Goal: Information Seeking & Learning: Understand process/instructions

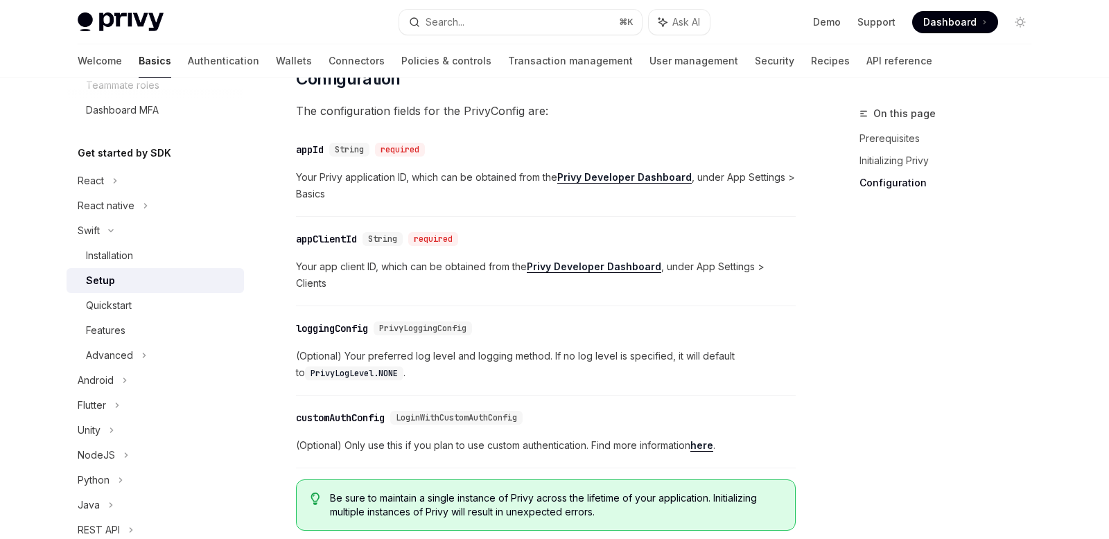
scroll to position [821, 0]
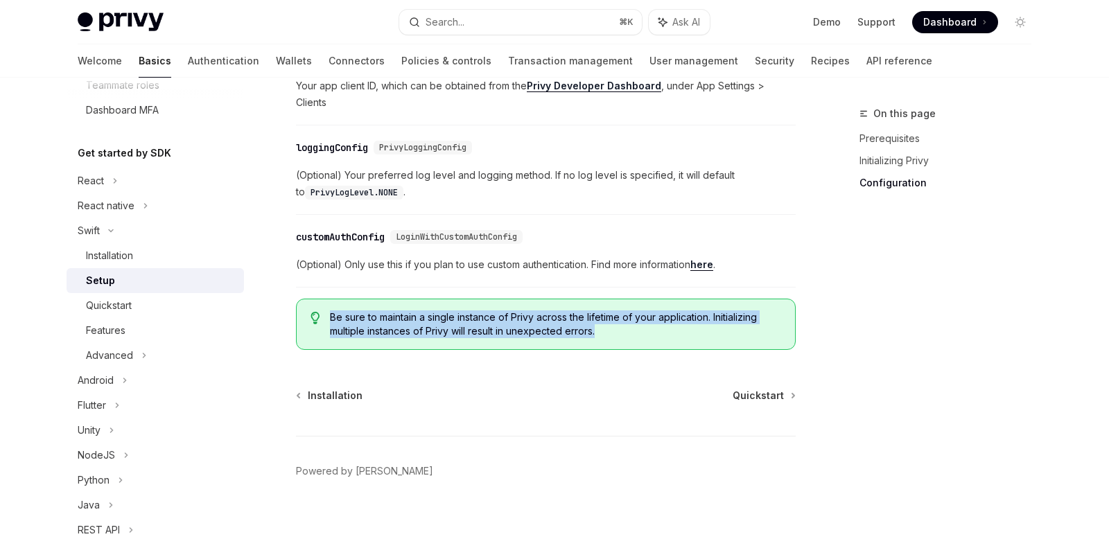
drag, startPoint x: 331, startPoint y: 300, endPoint x: 609, endPoint y: 310, distance: 278.1
click at [609, 310] on span "Be sure to maintain a single instance of Privy across the lifetime of your appl…" at bounding box center [555, 324] width 451 height 28
copy span "Be sure to maintain a single instance of Privy across the lifetime of your appl…"
click at [128, 315] on link "Quickstart" at bounding box center [155, 305] width 177 height 25
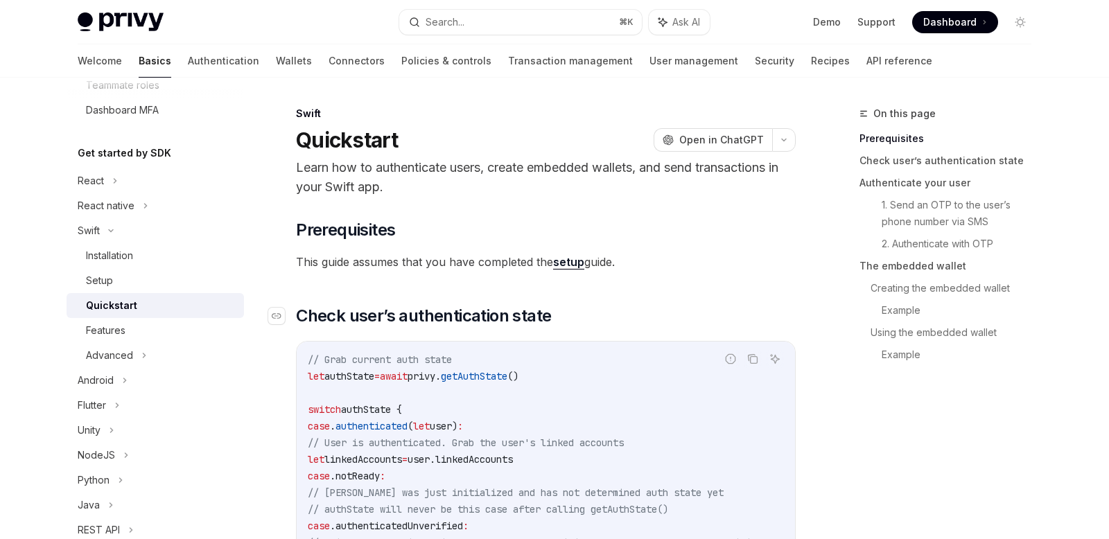
click at [450, 312] on span "Check user’s authentication state" at bounding box center [423, 316] width 255 height 22
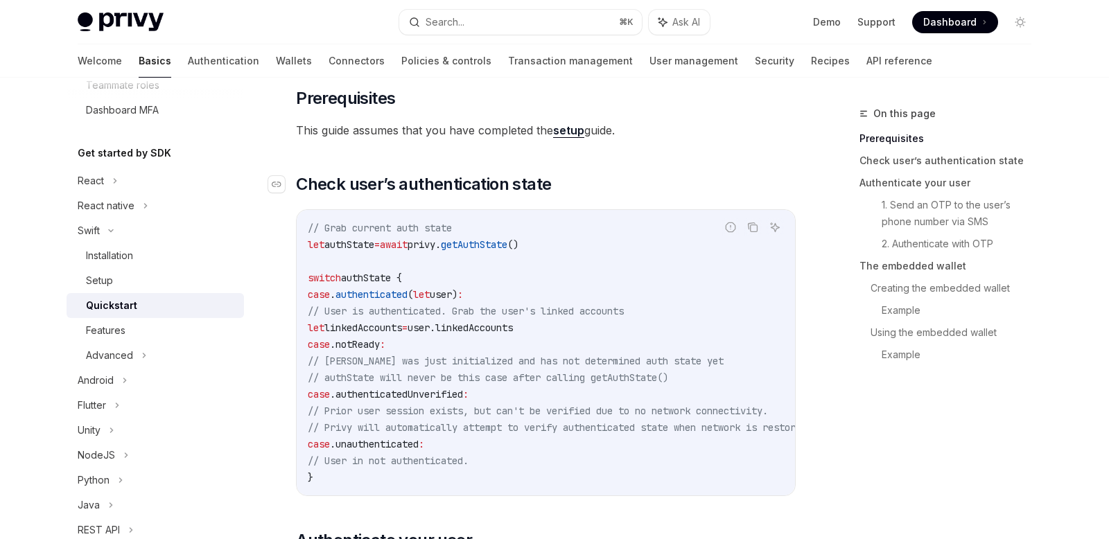
scroll to position [126, 0]
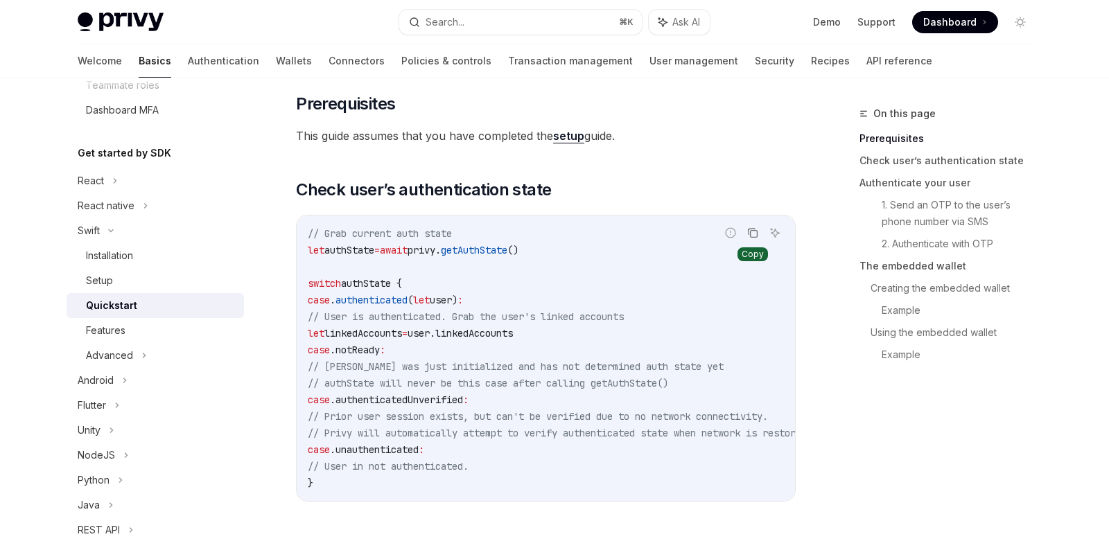
click at [749, 233] on icon "Copy the contents from the code block" at bounding box center [752, 232] width 11 height 11
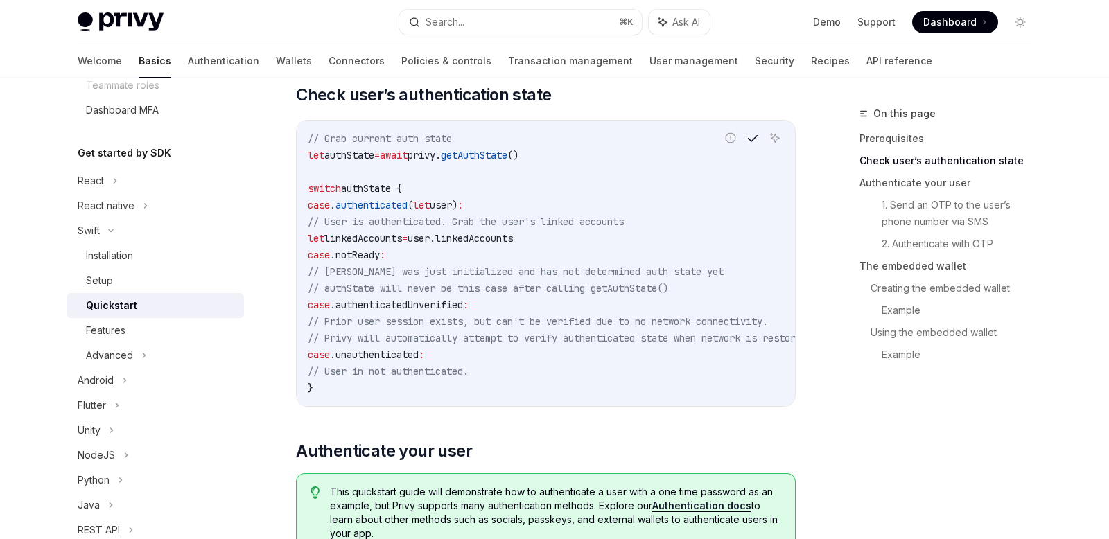
scroll to position [325, 0]
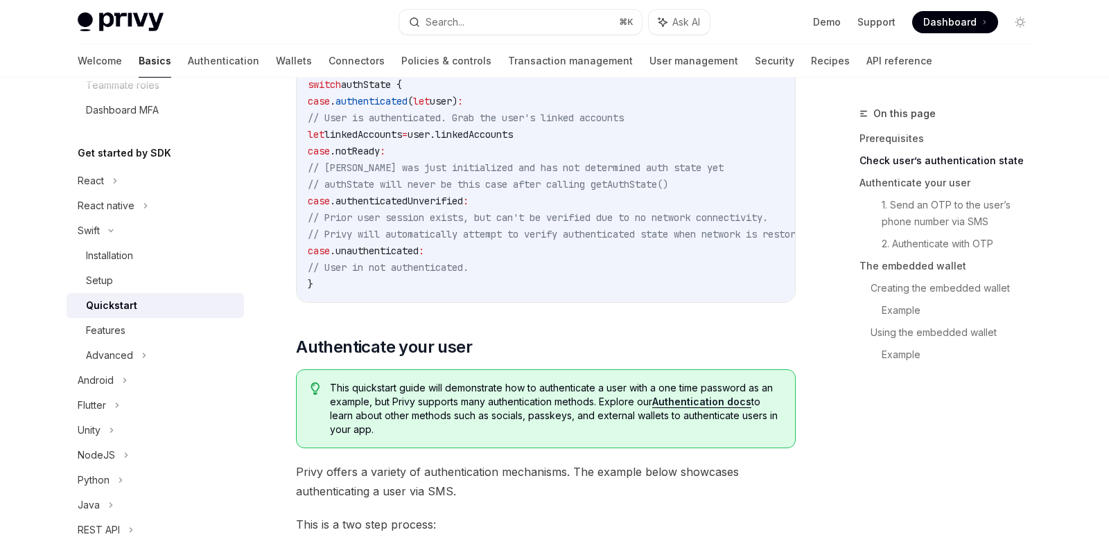
click at [560, 401] on span "This quickstart guide will demonstrate how to authenticate a user with a one ti…" at bounding box center [555, 408] width 451 height 55
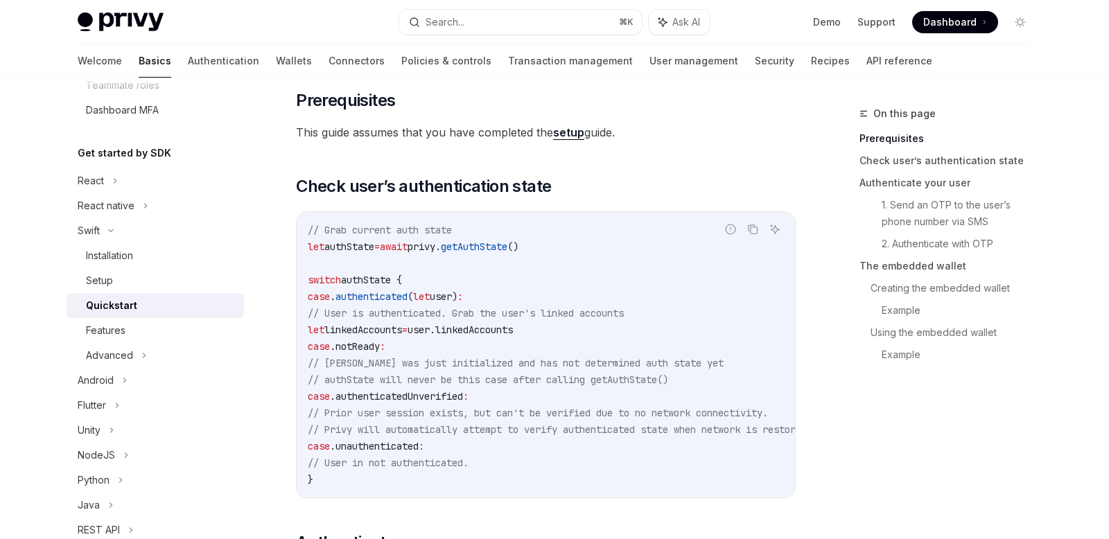
scroll to position [119, 0]
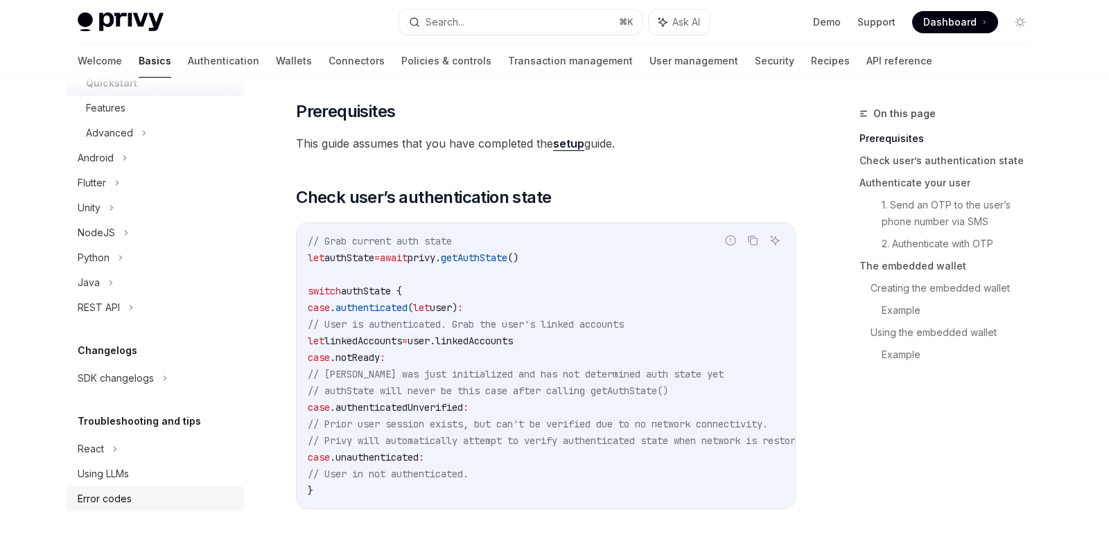
click at [121, 501] on div "Error codes" at bounding box center [105, 499] width 54 height 17
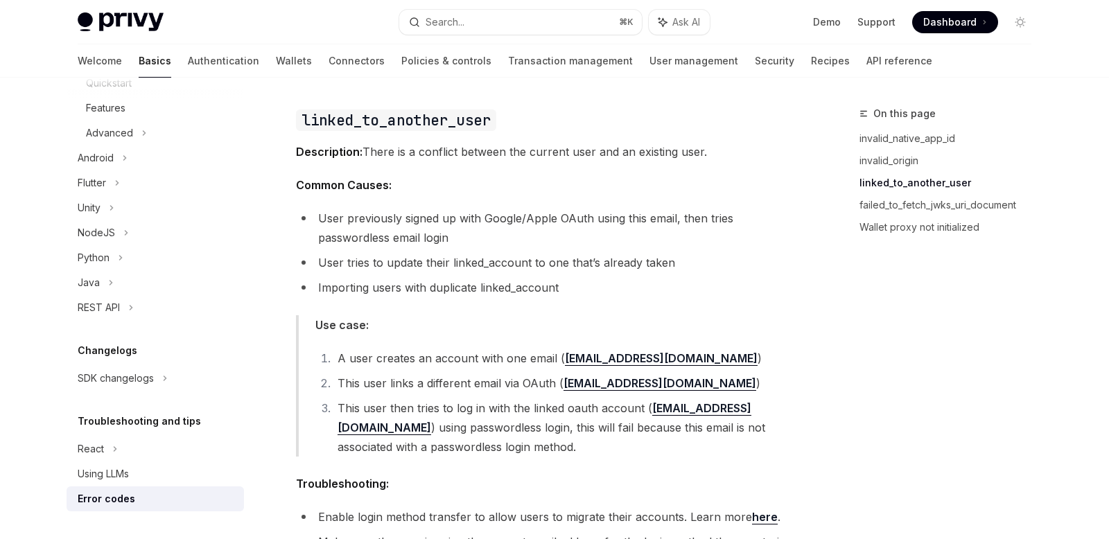
scroll to position [1304, 0]
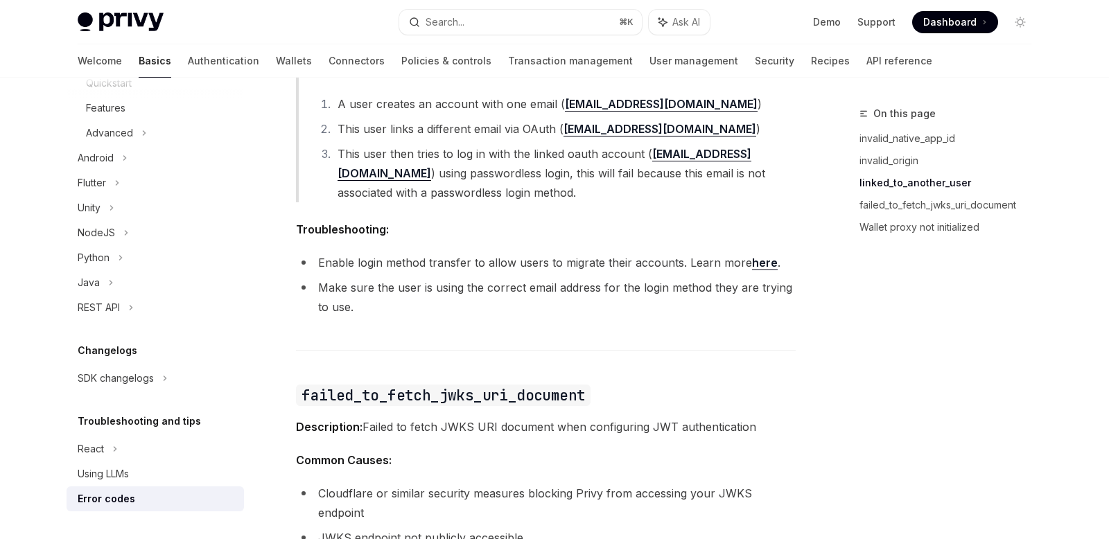
click at [410, 365] on div "This page lists common error codes you may encounter when using Privy, along wi…" at bounding box center [546, 70] width 500 height 2400
click at [466, 365] on div "This page lists common error codes you may encounter when using Privy, along wi…" at bounding box center [546, 70] width 500 height 2400
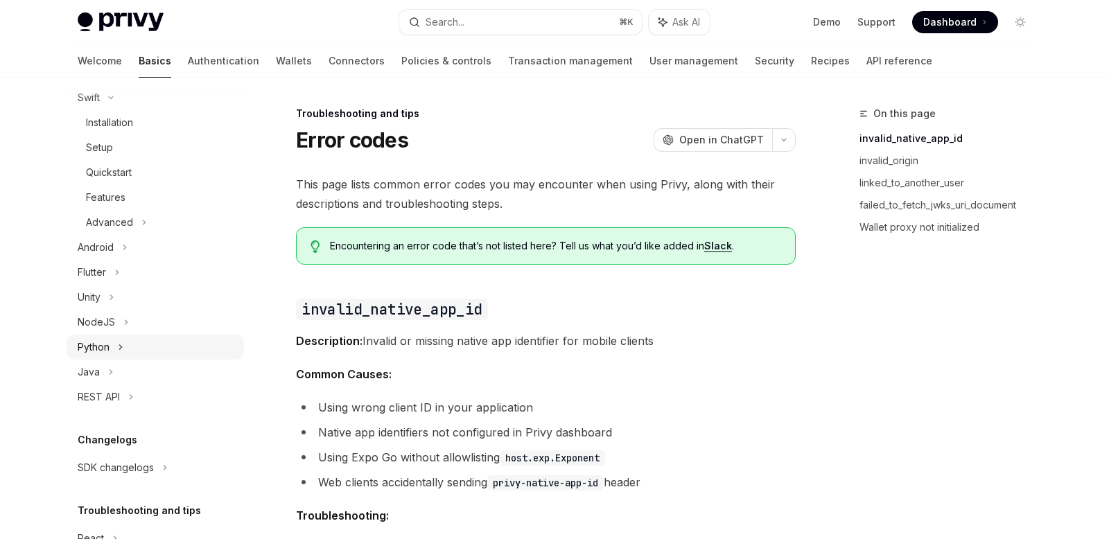
scroll to position [362, 0]
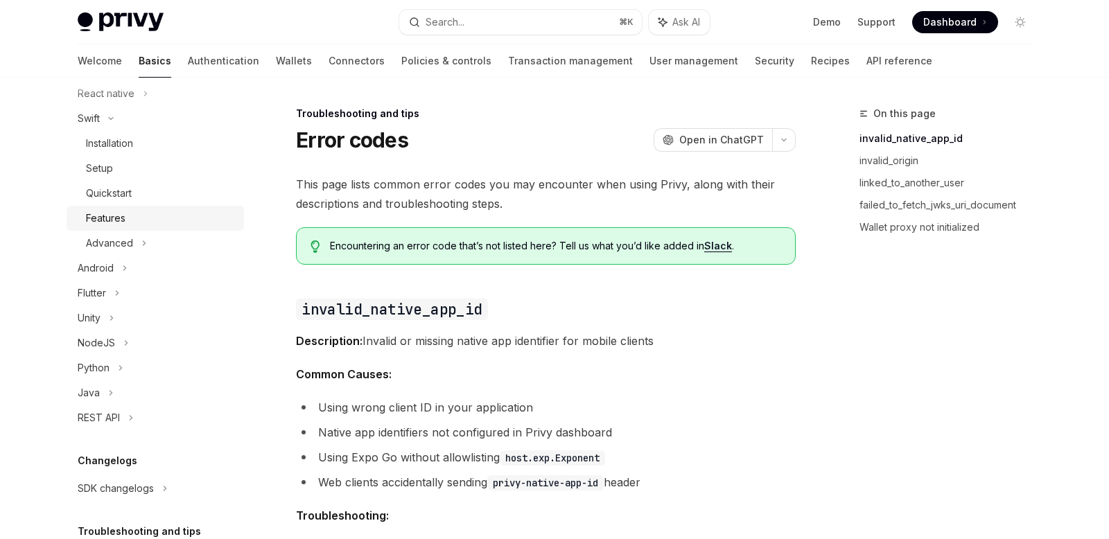
click at [112, 211] on div "Features" at bounding box center [106, 218] width 40 height 17
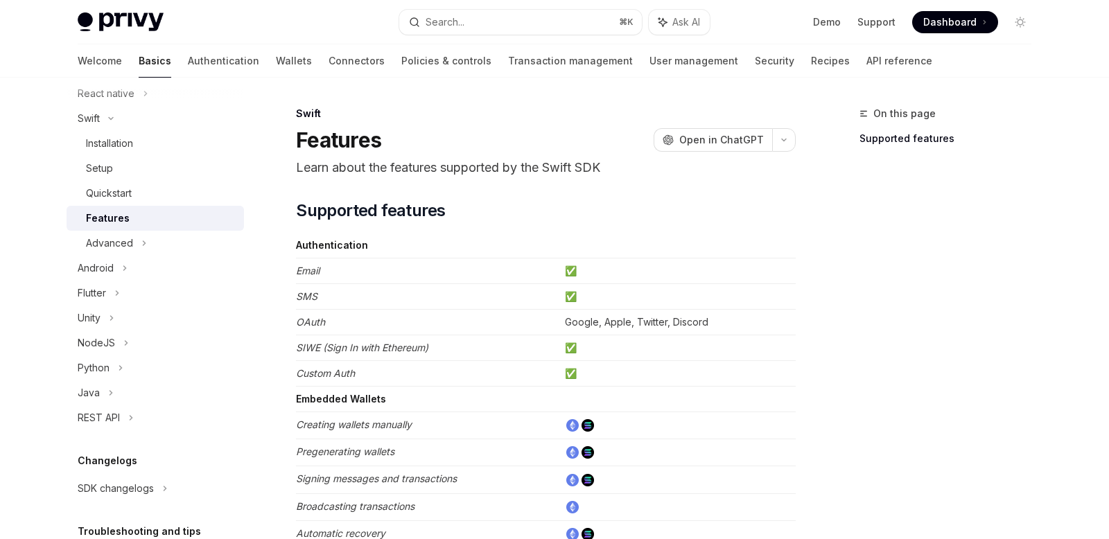
click at [620, 189] on div "Swift Features OpenAI Open in ChatGPT Learn about the features supported by the…" at bounding box center [415, 469] width 765 height 728
click at [877, 182] on div "On this page Supported features" at bounding box center [937, 322] width 211 height 434
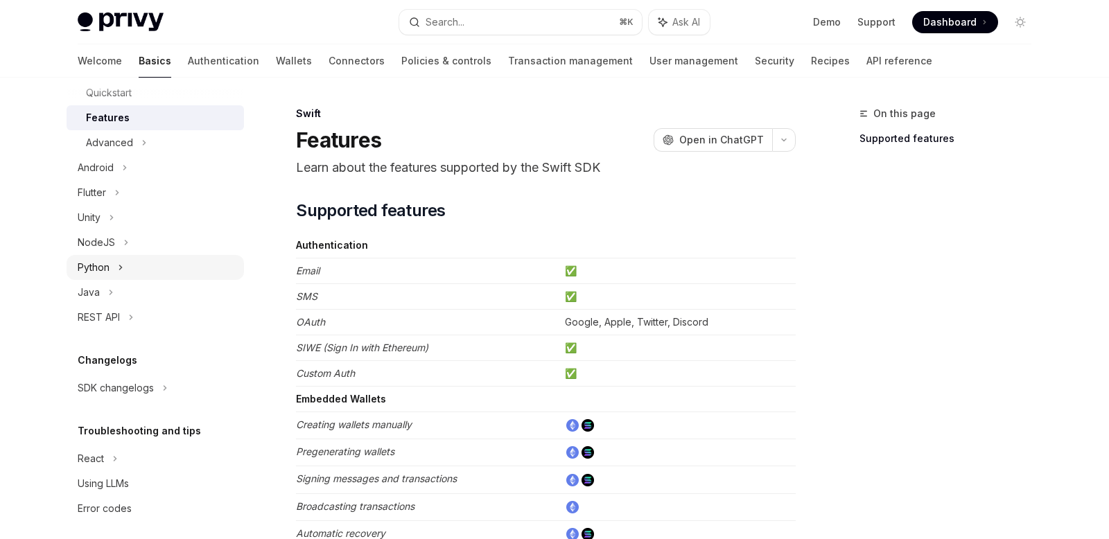
scroll to position [473, 0]
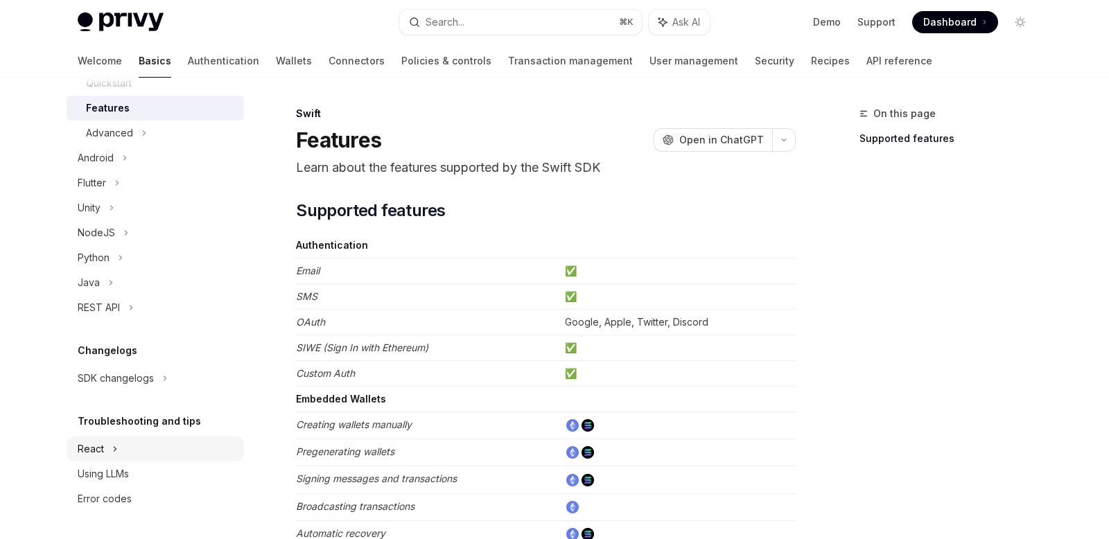
click at [105, 447] on div "React" at bounding box center [155, 449] width 177 height 25
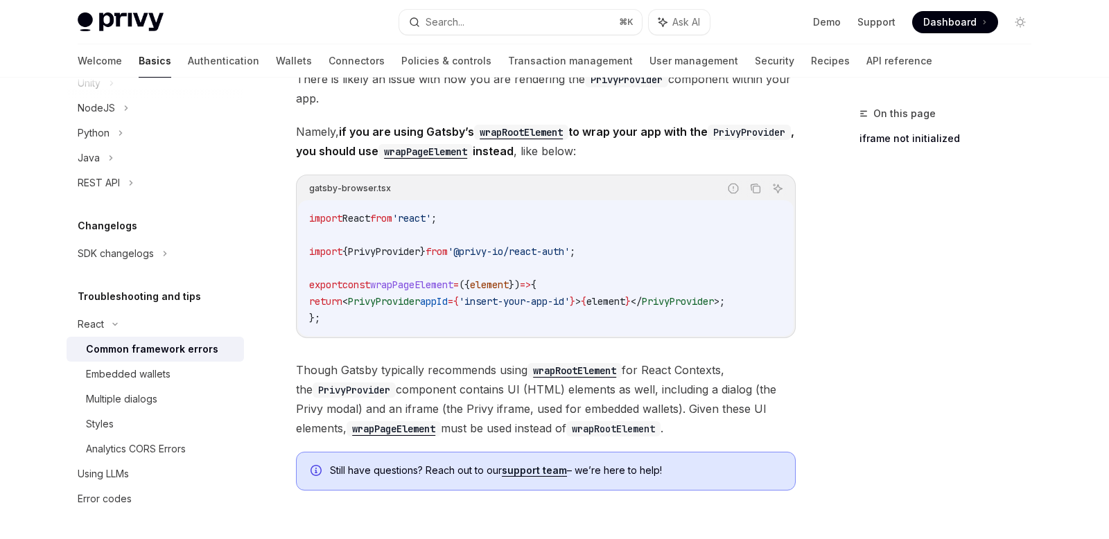
scroll to position [448, 0]
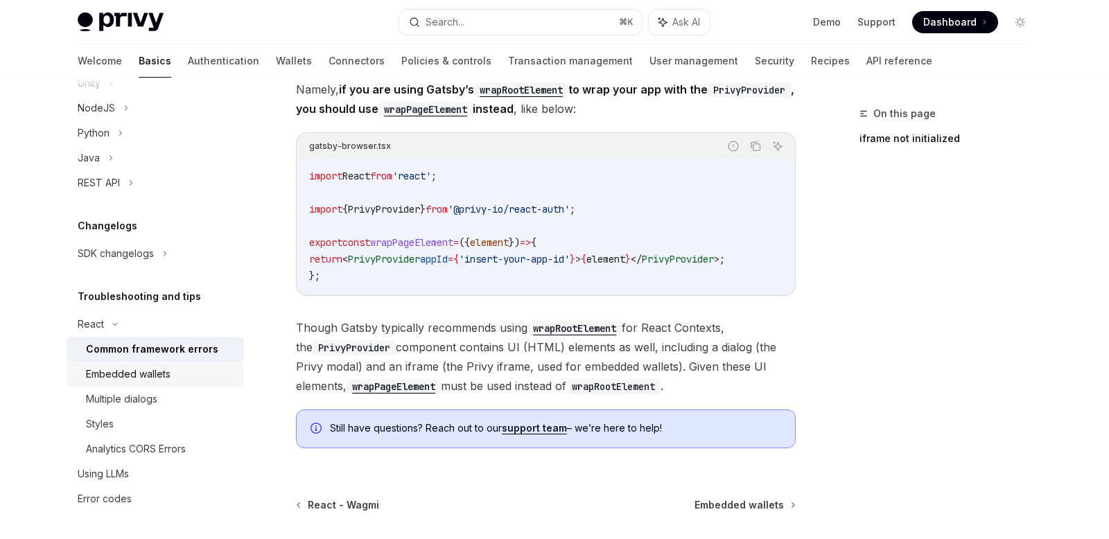
click at [142, 376] on div "Embedded wallets" at bounding box center [128, 374] width 85 height 17
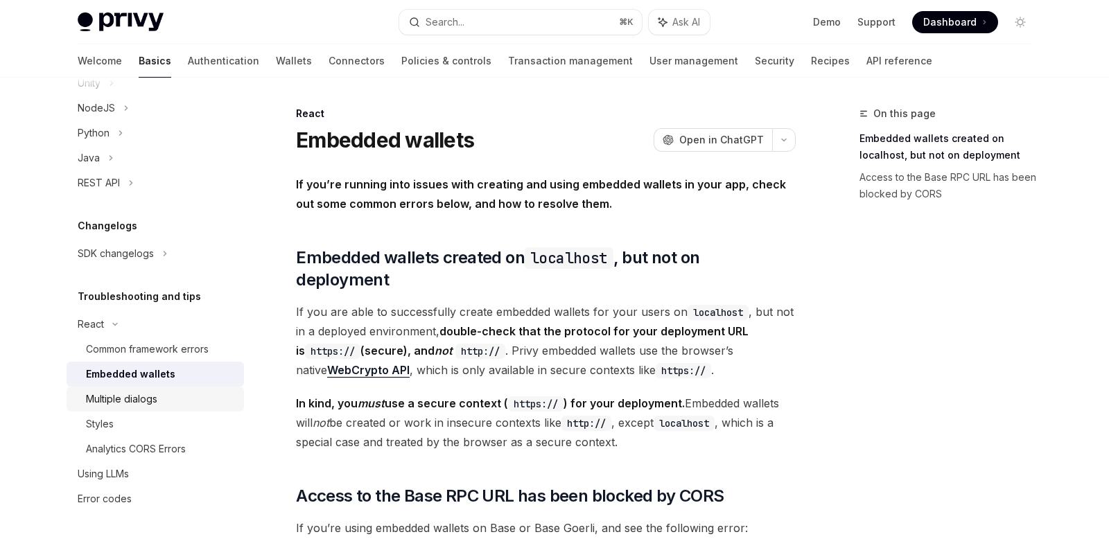
click at [141, 403] on div "Multiple dialogs" at bounding box center [121, 399] width 71 height 17
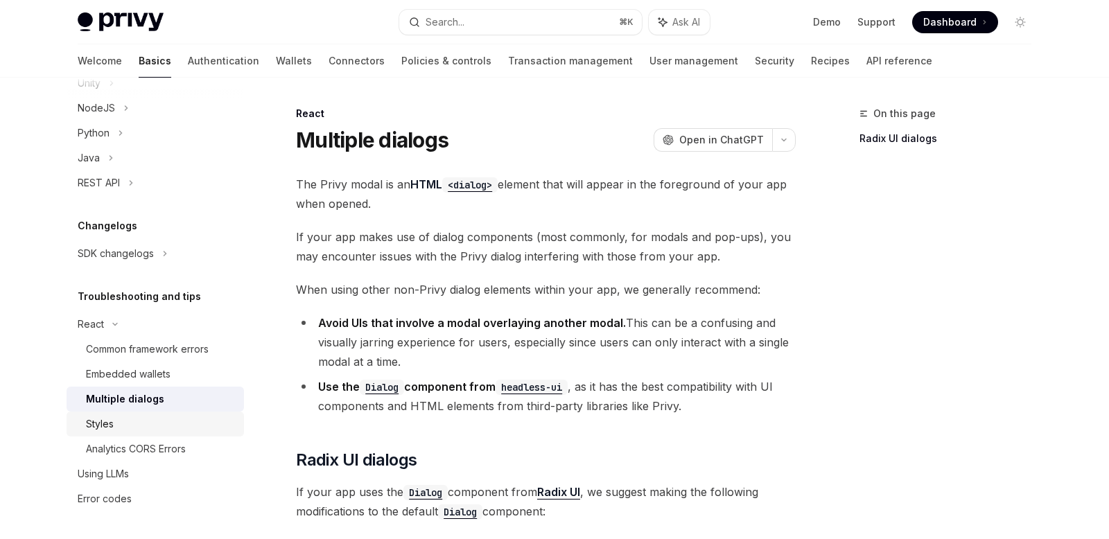
click at [115, 421] on div "Styles" at bounding box center [161, 424] width 150 height 17
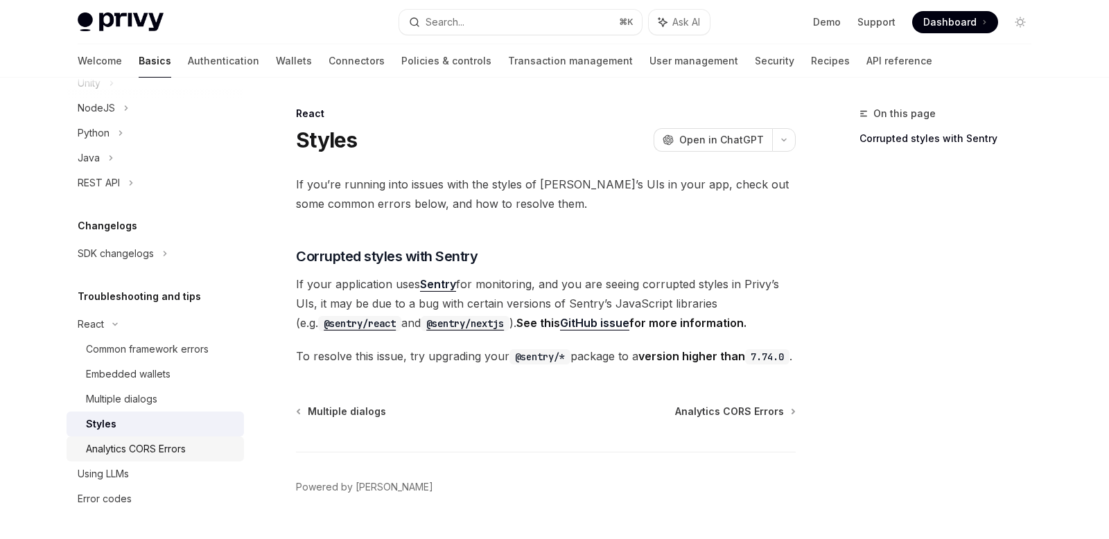
click at [128, 445] on div "Analytics CORS Errors" at bounding box center [136, 449] width 100 height 17
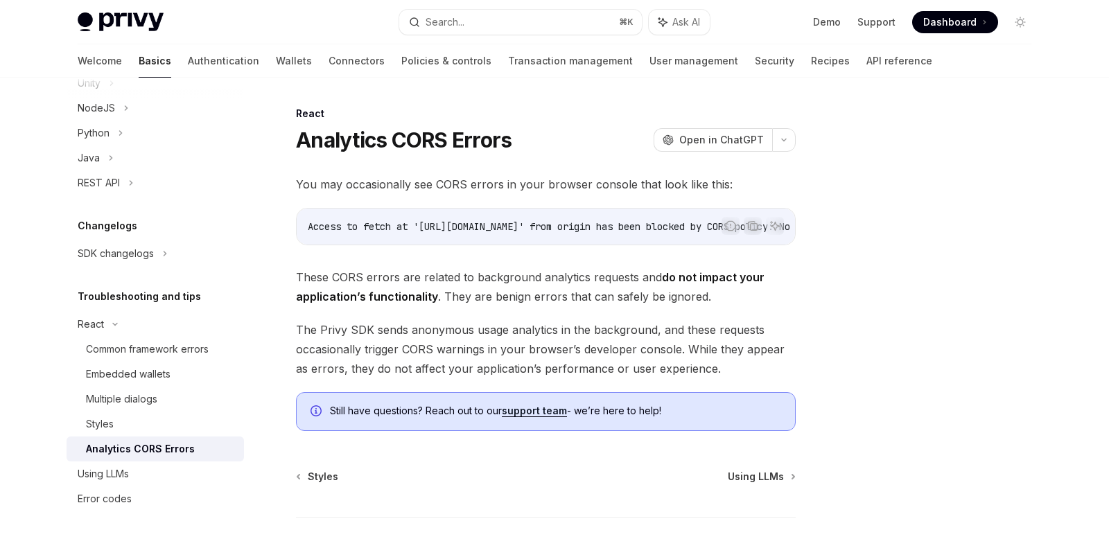
click at [517, 264] on div "You may occasionally see CORS errors in your browser console that look like thi…" at bounding box center [546, 303] width 500 height 256
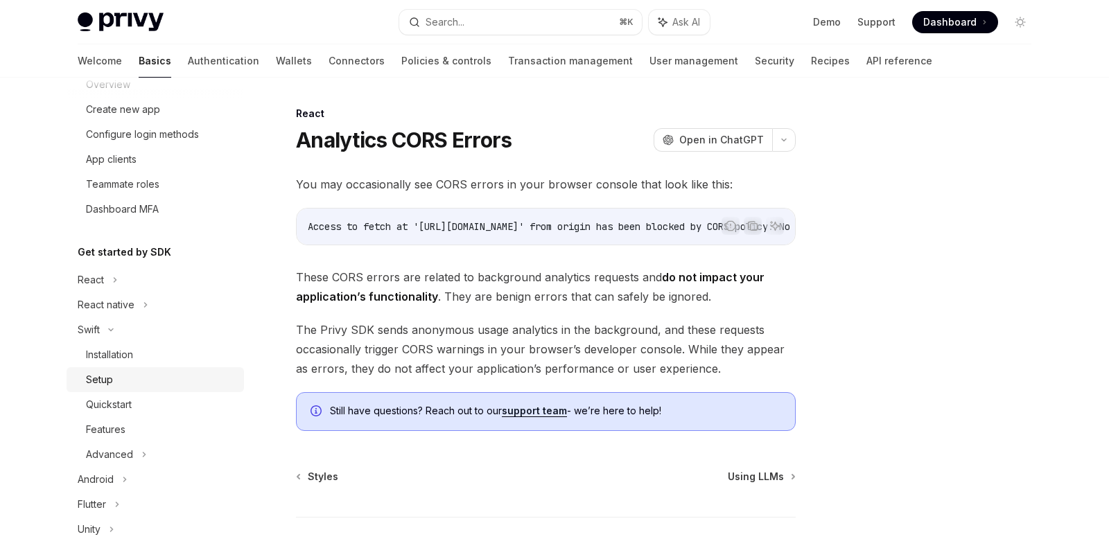
scroll to position [265, 0]
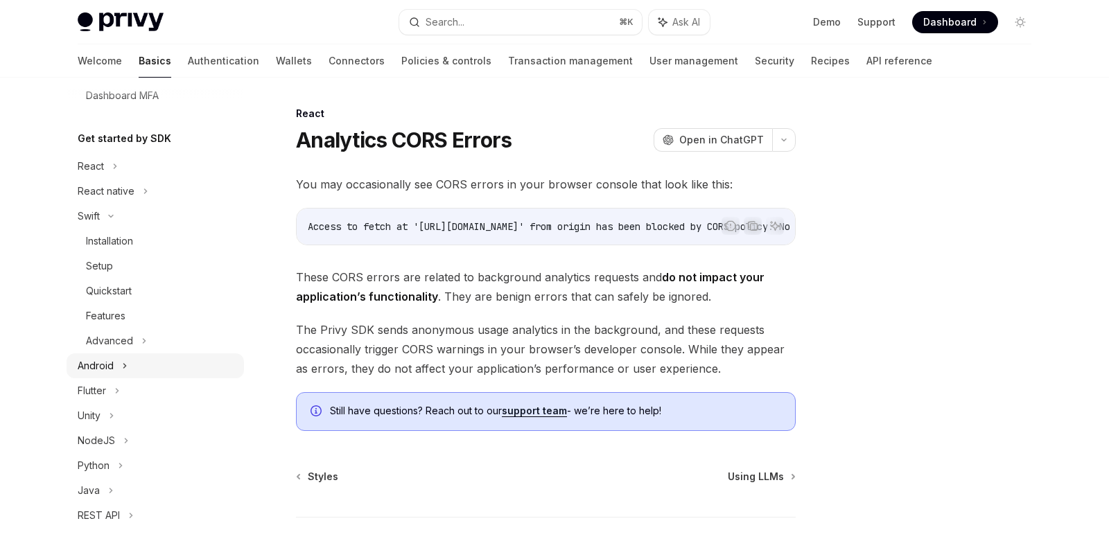
click at [116, 363] on div "Android" at bounding box center [155, 365] width 177 height 25
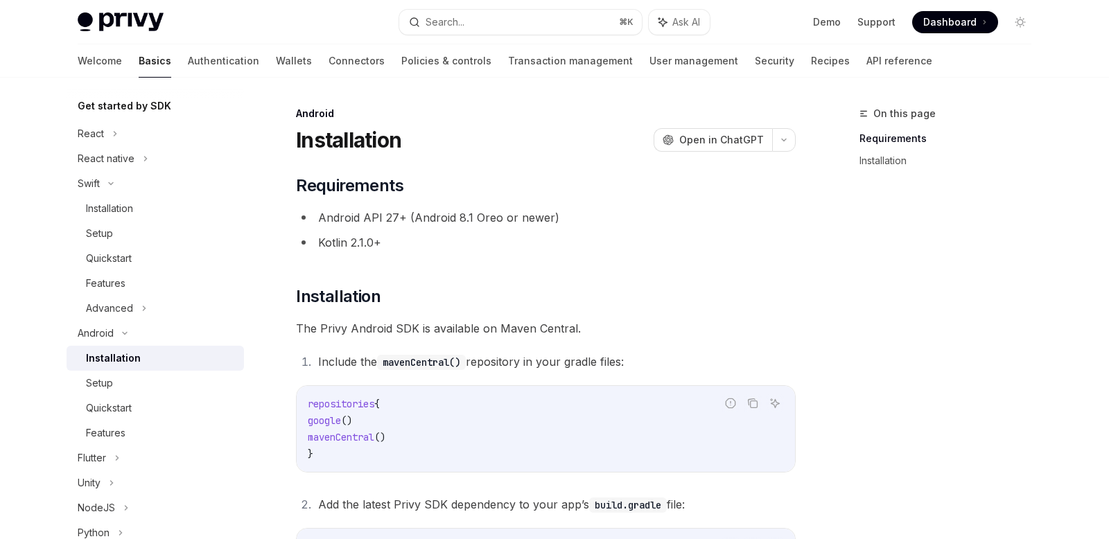
scroll to position [155, 0]
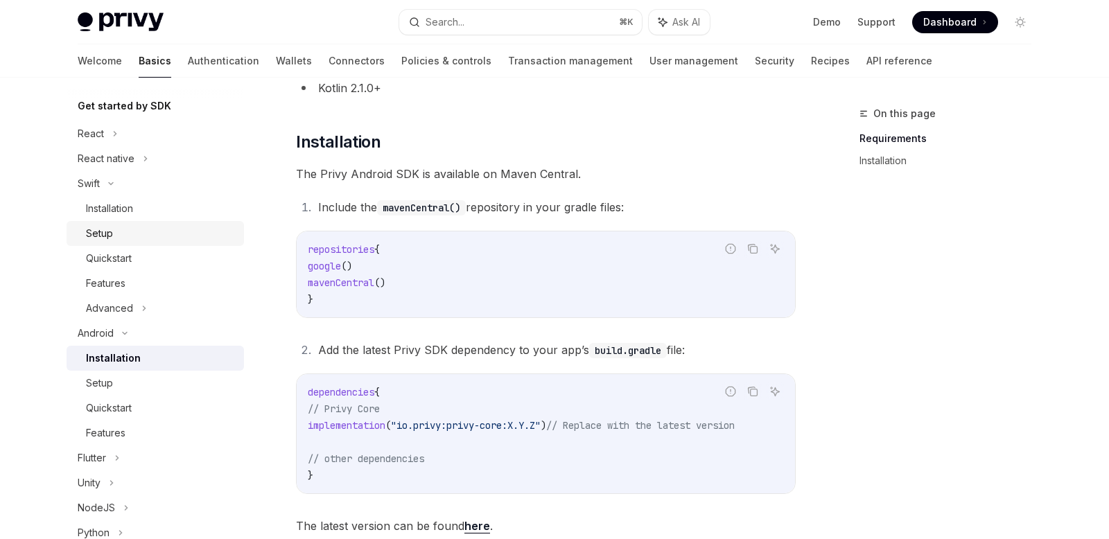
click at [119, 235] on div "Setup" at bounding box center [161, 233] width 150 height 17
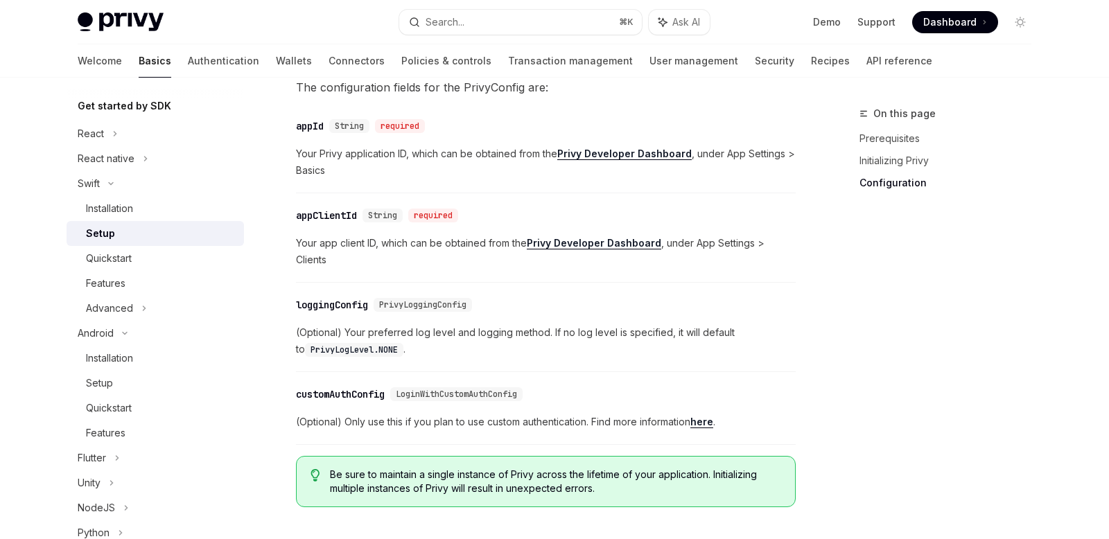
scroll to position [744, 0]
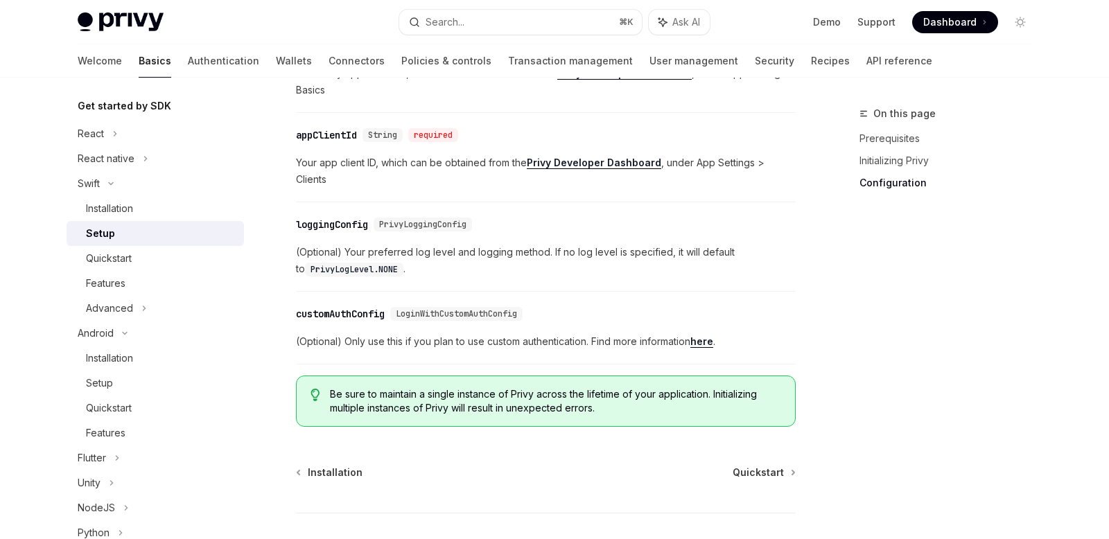
click at [708, 335] on link "here" at bounding box center [701, 341] width 23 height 12
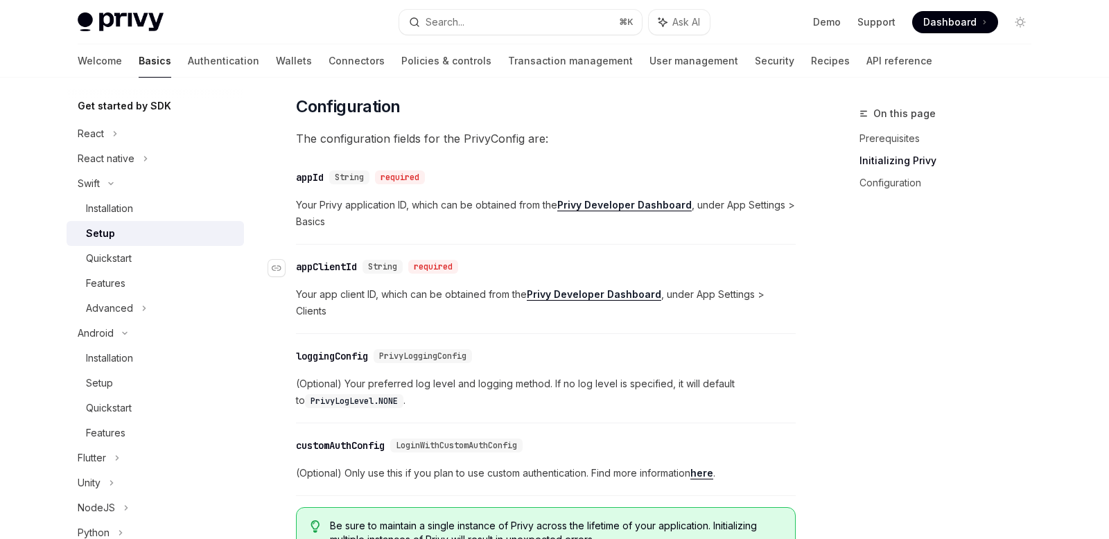
scroll to position [686, 0]
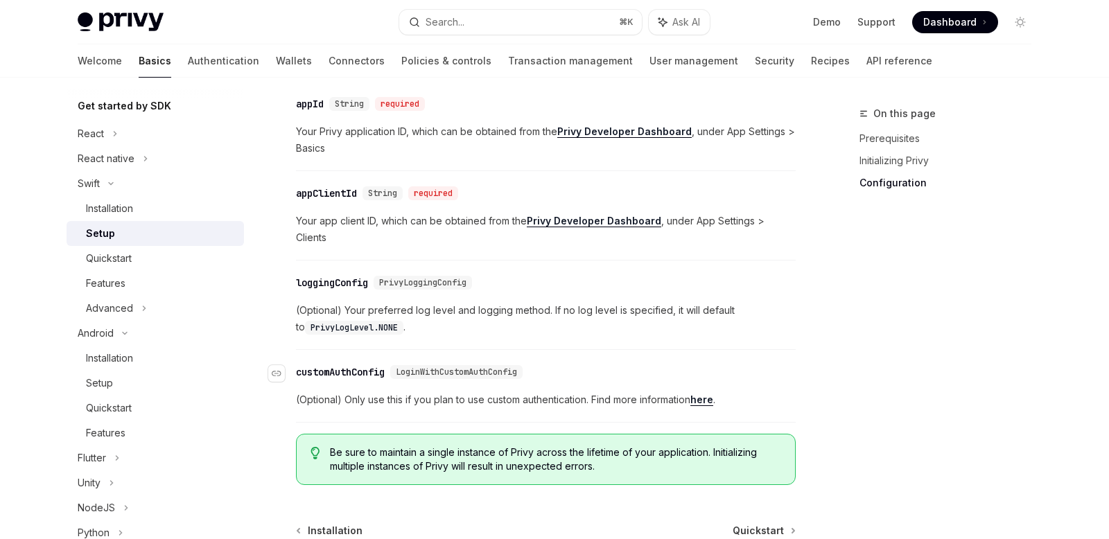
click at [483, 367] on span "LoginWithCustomAuthConfig" at bounding box center [456, 372] width 121 height 11
type textarea "*"
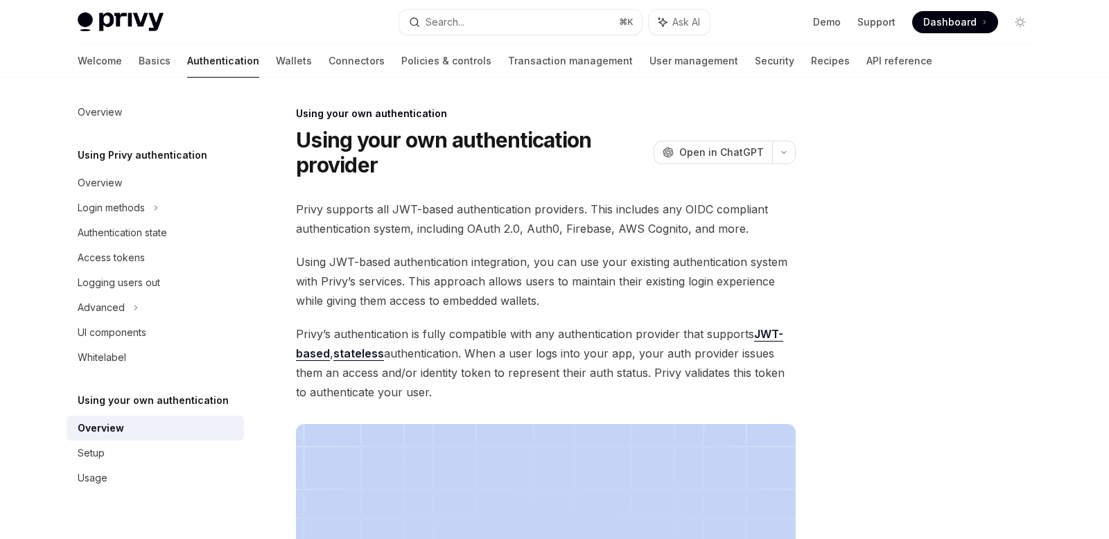
click at [871, 256] on div at bounding box center [937, 322] width 211 height 434
click at [560, 334] on span "Privy’s authentication is fully compatible with any authentication provider tha…" at bounding box center [546, 363] width 500 height 78
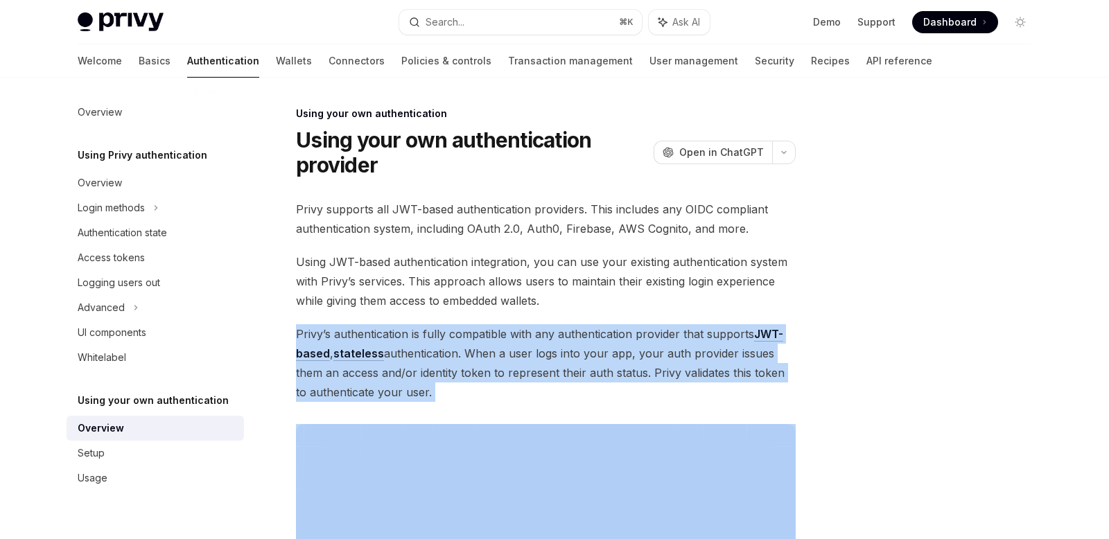
click at [541, 349] on span "Privy’s authentication is fully compatible with any authentication provider tha…" at bounding box center [546, 363] width 500 height 78
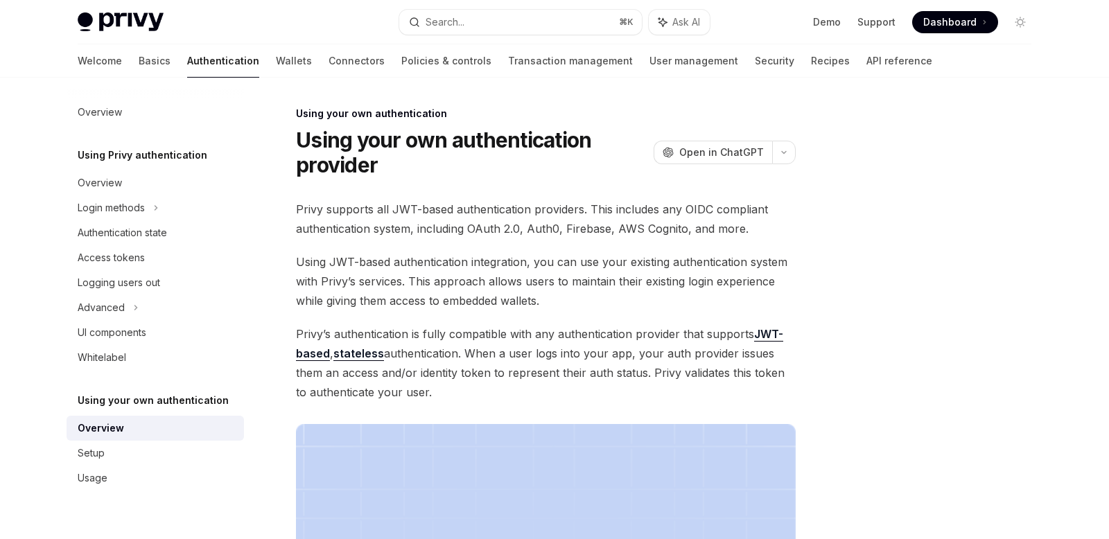
click at [596, 310] on div "Privy supports all JWT-based authentication providers. This includes any OIDC c…" at bounding box center [546, 490] width 500 height 581
